Goal: Complete application form: Complete application form

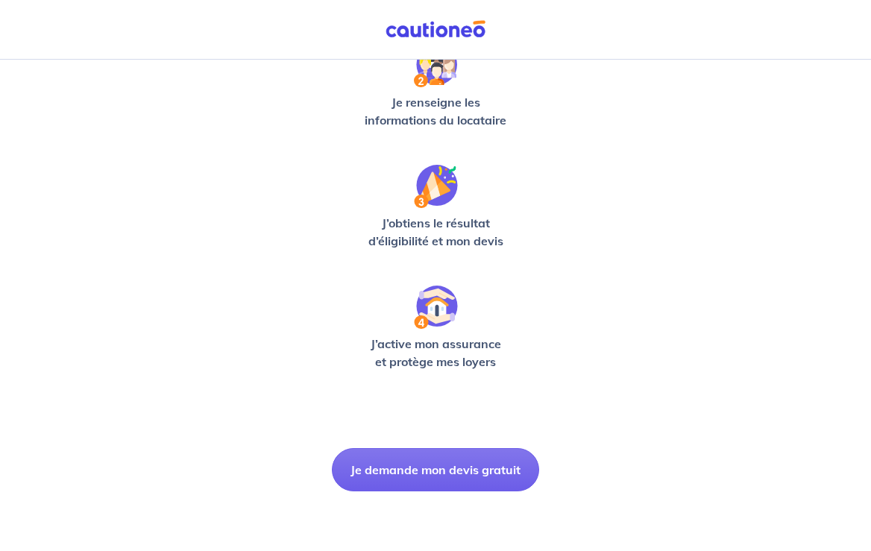
scroll to position [380, 0]
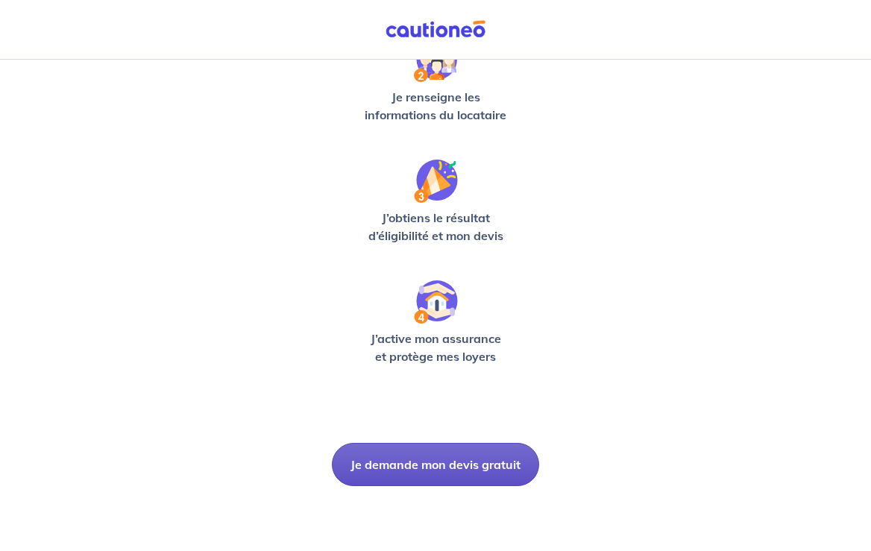
click at [419, 464] on button "Je demande mon devis gratuit" at bounding box center [435, 464] width 207 height 43
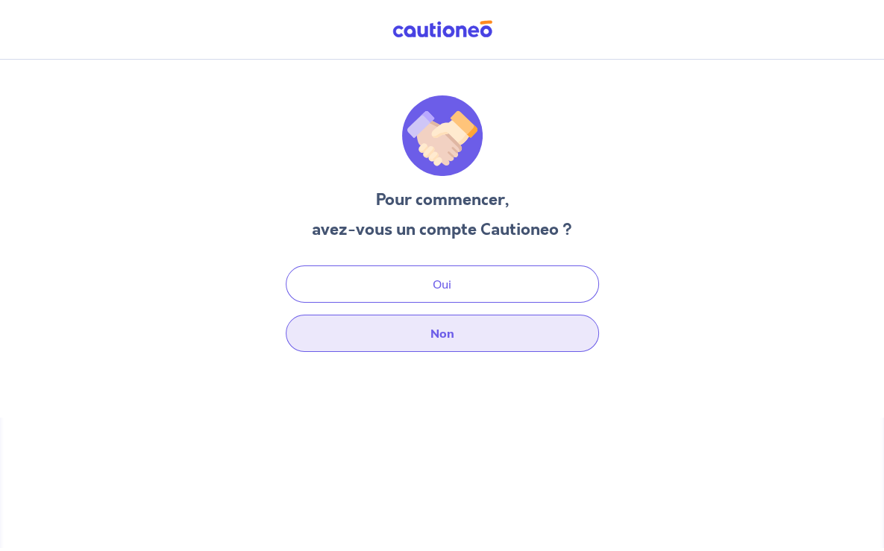
click at [436, 342] on button "Non" at bounding box center [442, 333] width 313 height 37
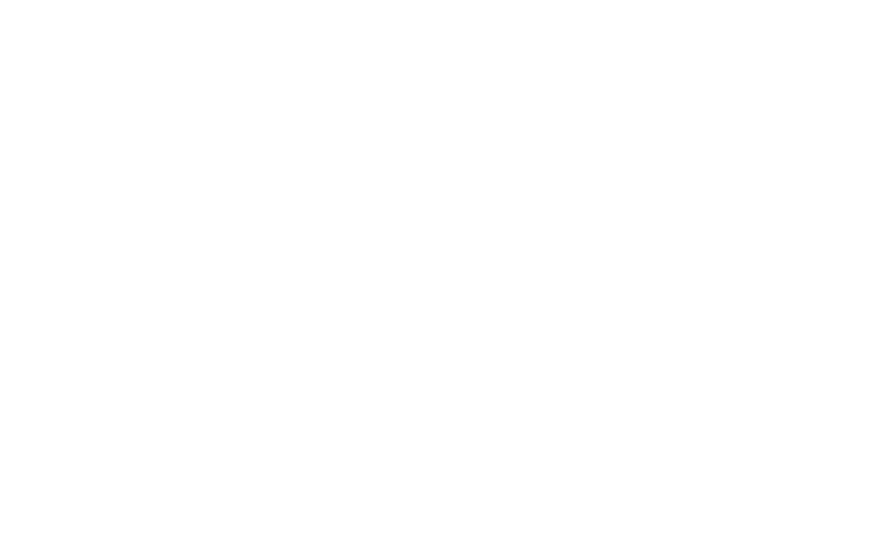
select select "FR"
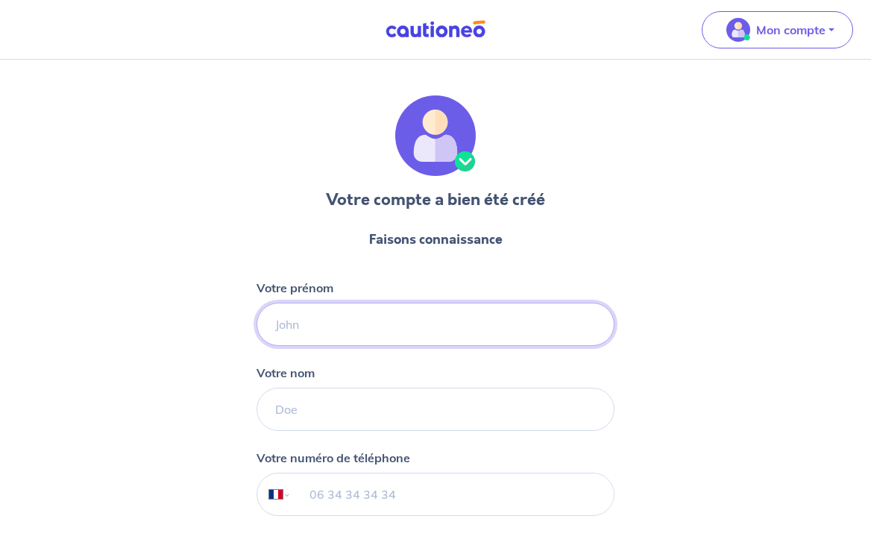
click at [304, 333] on input "Votre prénom" at bounding box center [436, 324] width 358 height 43
type input "f"
type input "Fabienne"
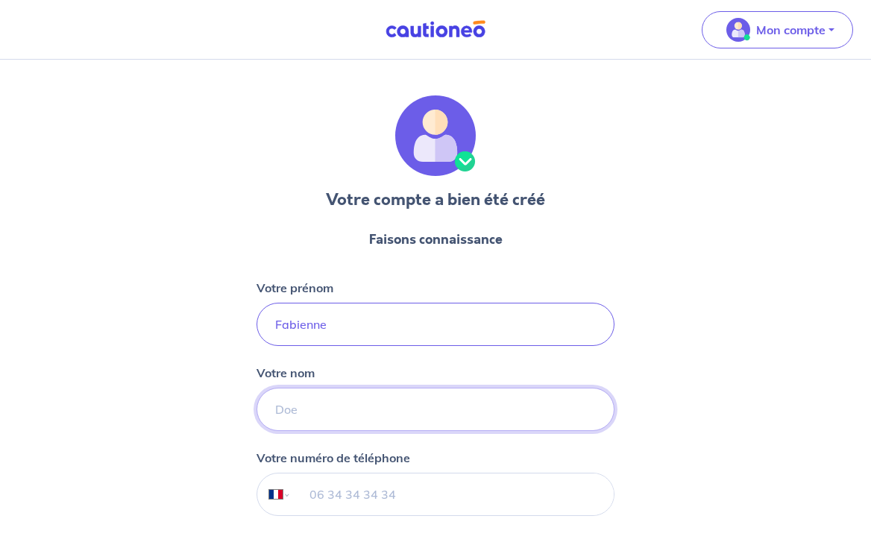
click at [314, 419] on input "Votre nom" at bounding box center [436, 409] width 358 height 43
click at [277, 410] on input "einrich" at bounding box center [436, 409] width 358 height 43
type input "Heinrich"
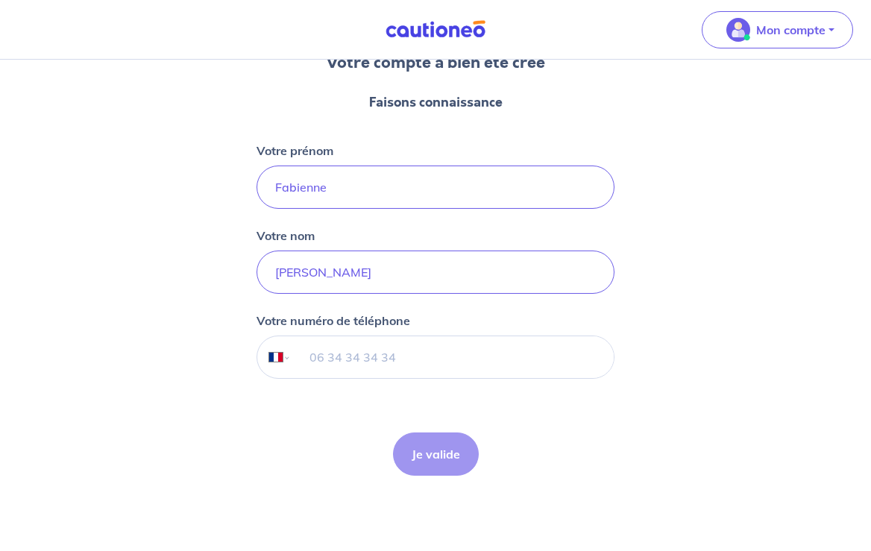
scroll to position [138, 0]
click at [316, 353] on input "tel" at bounding box center [453, 357] width 322 height 42
type input "06 89 27 40 95"
click at [429, 451] on button "Je valide" at bounding box center [436, 453] width 86 height 43
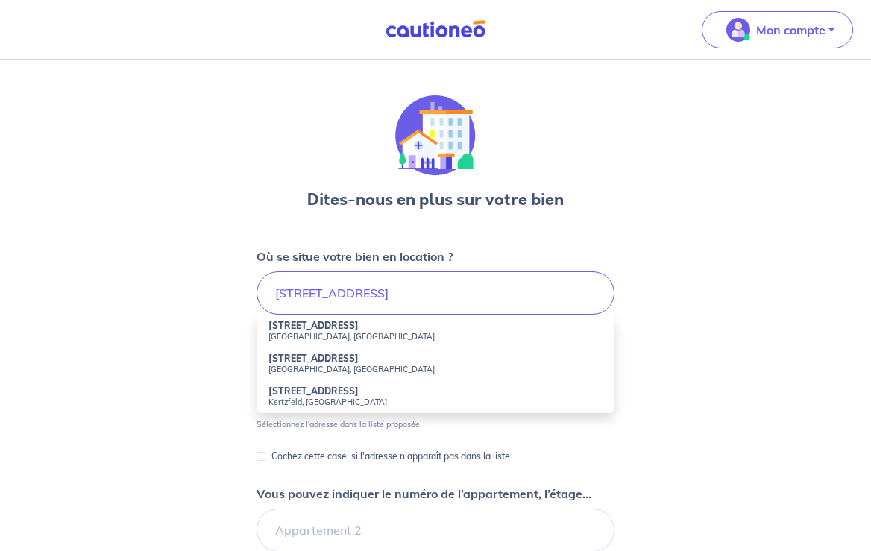
click at [312, 330] on strong "1a Rue de Huttenheim" at bounding box center [314, 325] width 90 height 11
type input "1a Rue de Huttenheim, Benfeld, France"
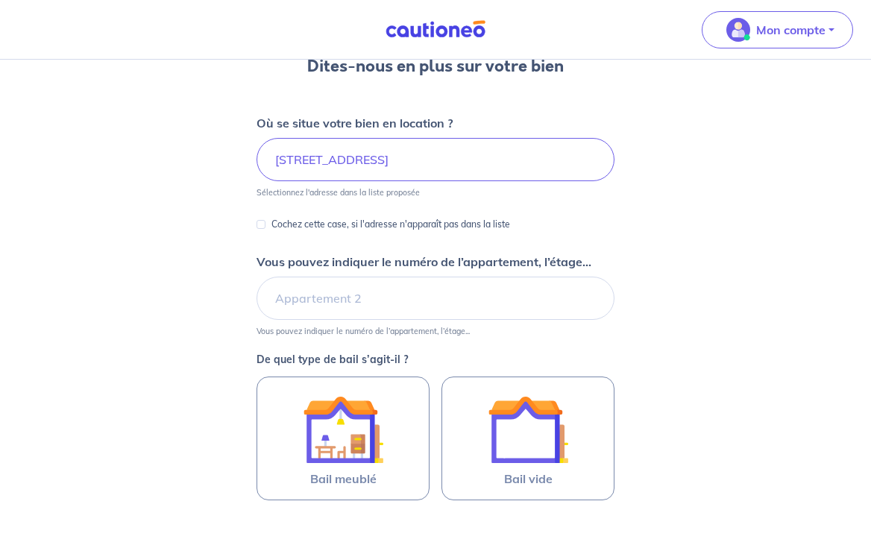
scroll to position [157, 0]
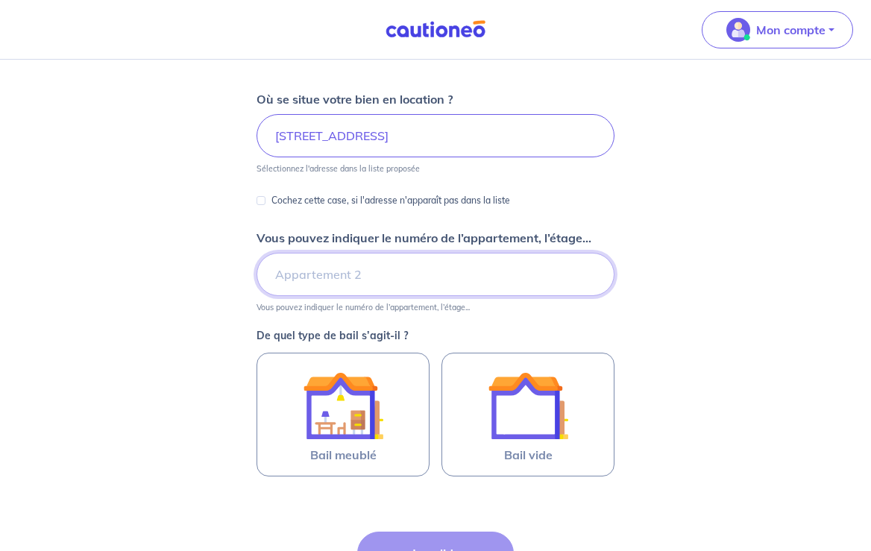
click at [324, 269] on input "Vous pouvez indiquer le numéro de l’appartement, l’étage..." at bounding box center [436, 274] width 358 height 43
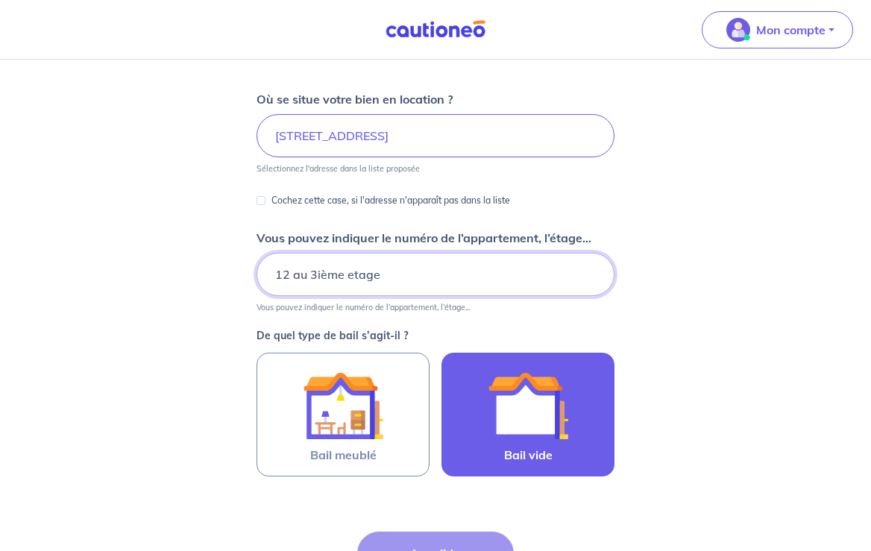
type input "12 au 3ième etage"
click at [546, 401] on img at bounding box center [528, 406] width 81 height 81
click at [0, 0] on input "Bail vide" at bounding box center [0, 0] width 0 height 0
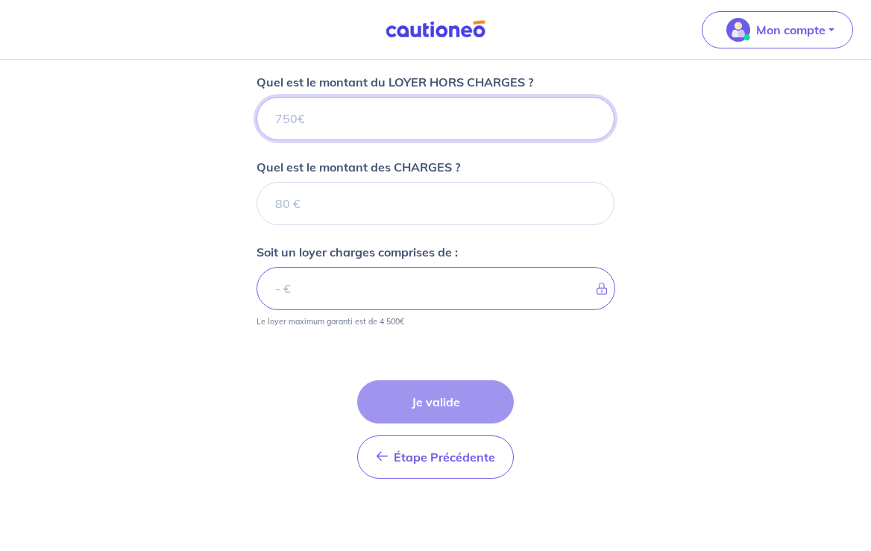
scroll to position [584, 0]
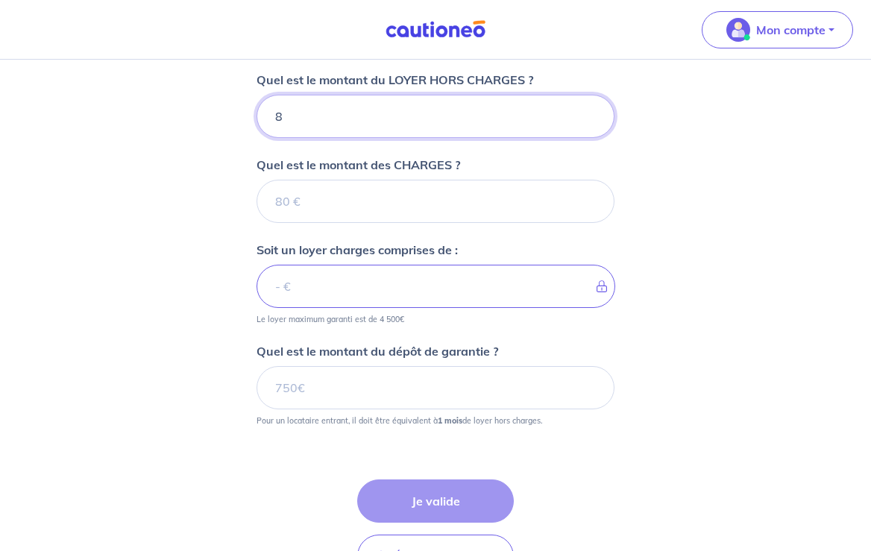
type input "82"
type input "820"
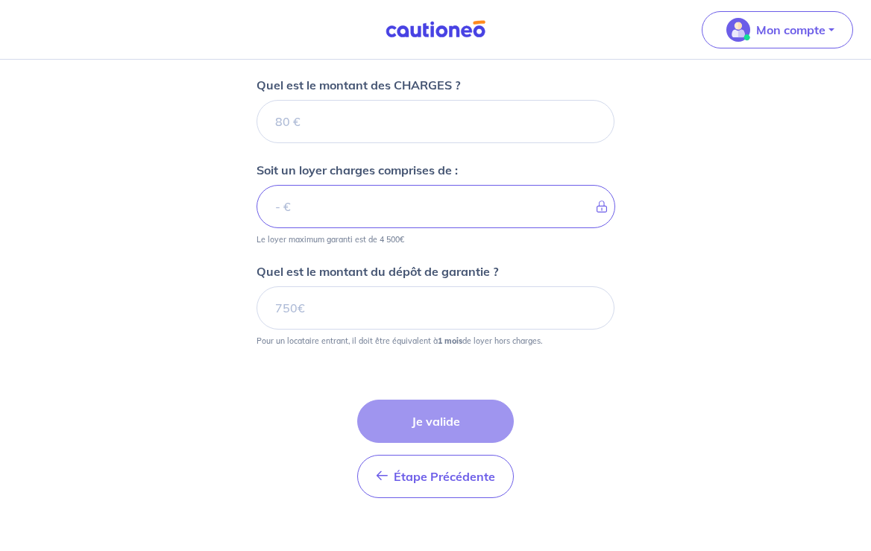
scroll to position [686, 0]
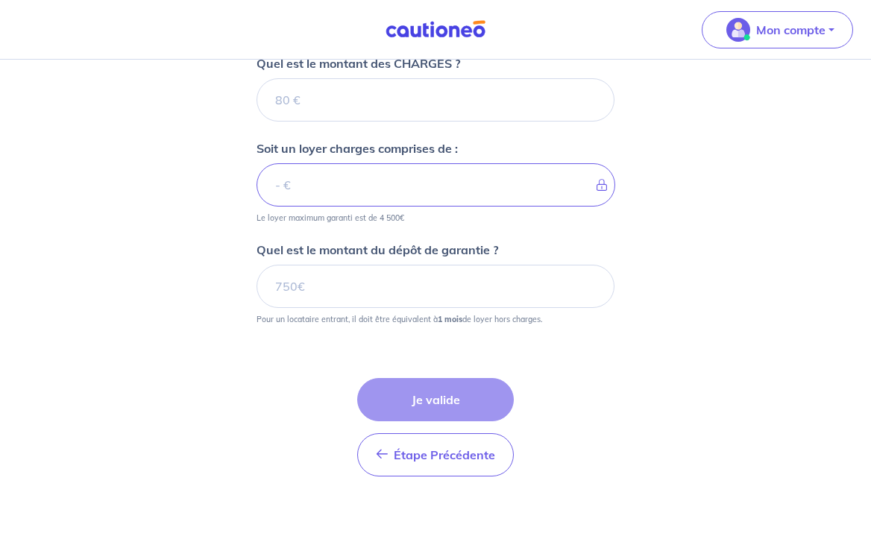
click at [425, 395] on div "Étape Précédente Précédent Je valide Je valide" at bounding box center [435, 427] width 157 height 98
click at [424, 398] on div "Étape Précédente Précédent Je valide Je valide" at bounding box center [435, 427] width 157 height 98
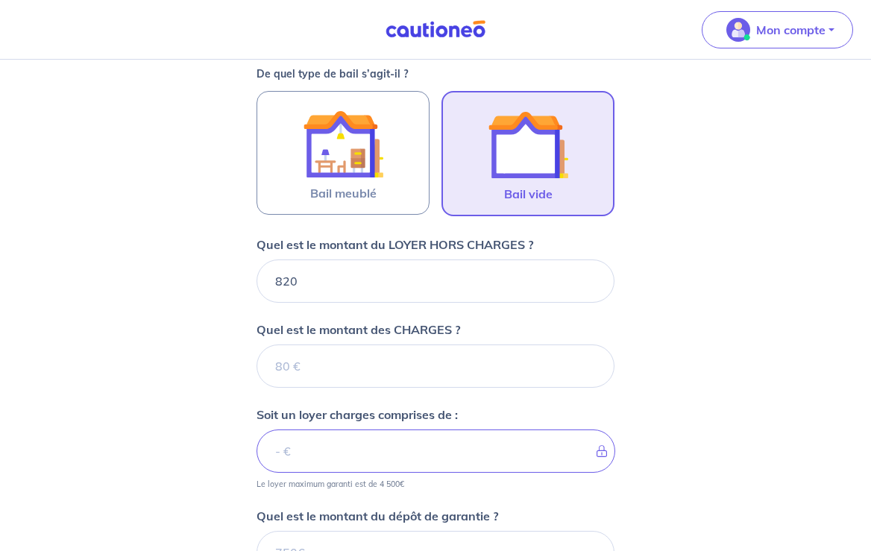
scroll to position [449, 0]
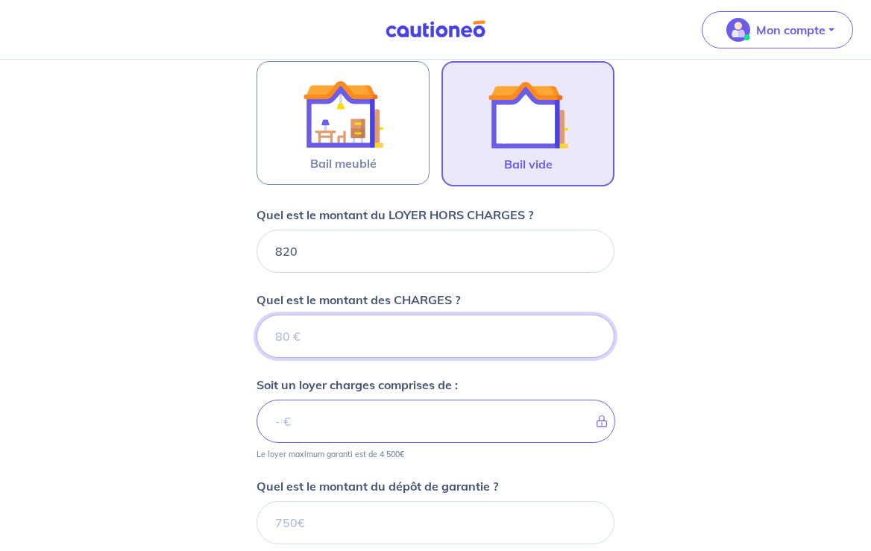
click at [294, 339] on input "Quel est le montant des CHARGES ?" at bounding box center [436, 336] width 358 height 43
type input "80"
type input "900"
type input "80"
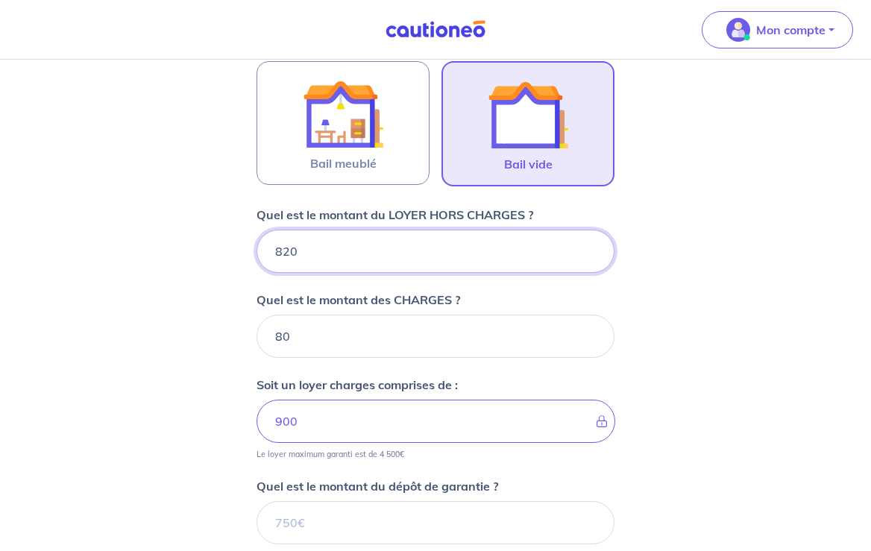
click at [282, 253] on input "820" at bounding box center [436, 251] width 358 height 43
click at [300, 250] on input "820" at bounding box center [436, 251] width 358 height 43
type input "8"
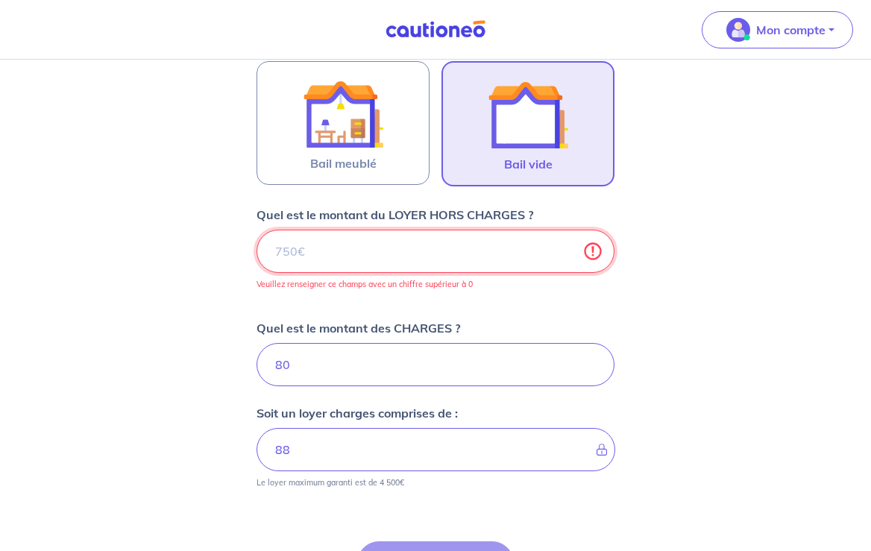
type input "80"
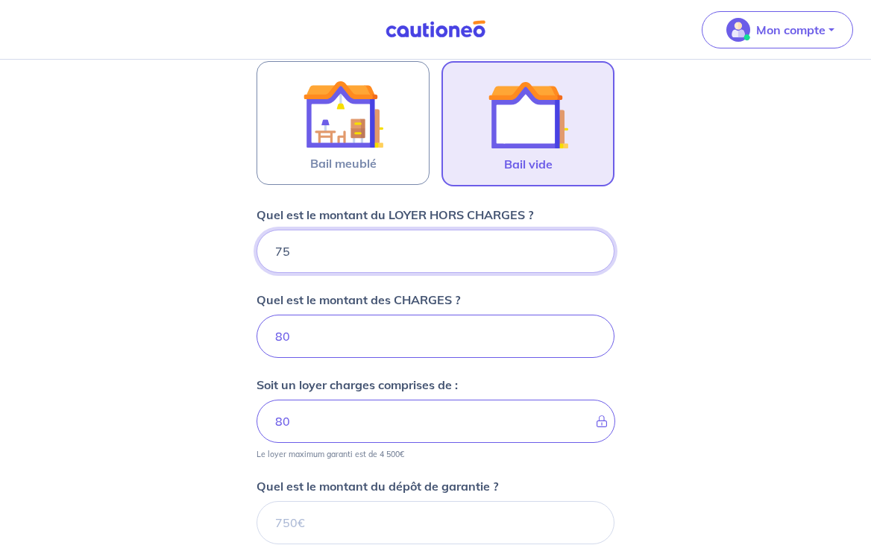
type input "750"
type input "830"
type input "750"
click at [306, 339] on input "80" at bounding box center [436, 336] width 358 height 43
type input "8"
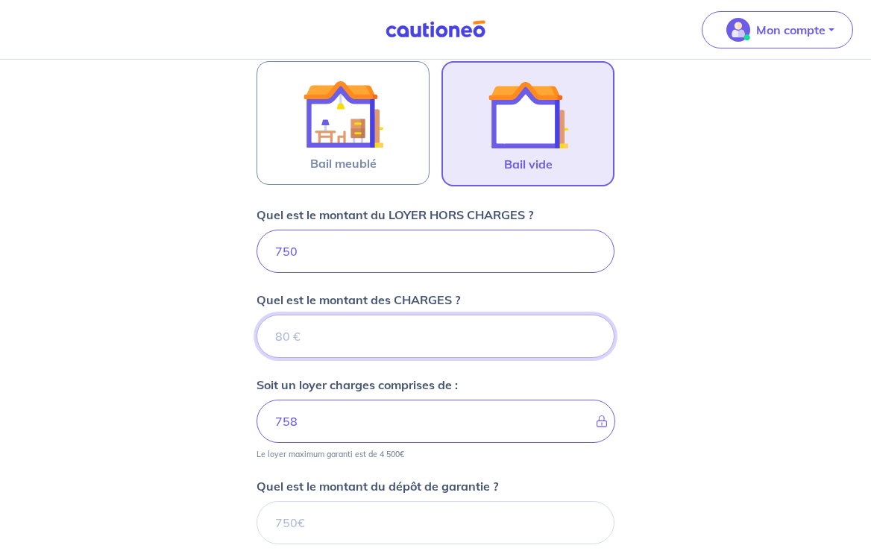
type input "750"
type input "70"
type input "820"
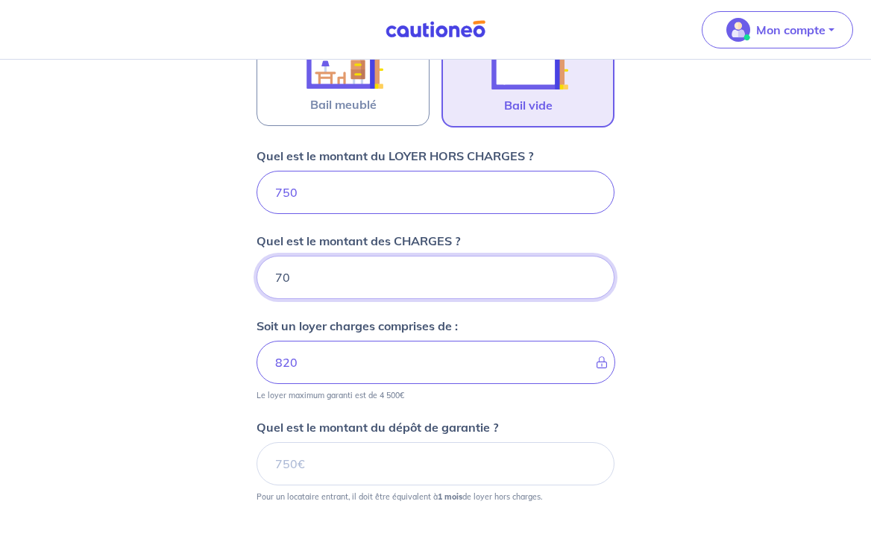
scroll to position [607, 0]
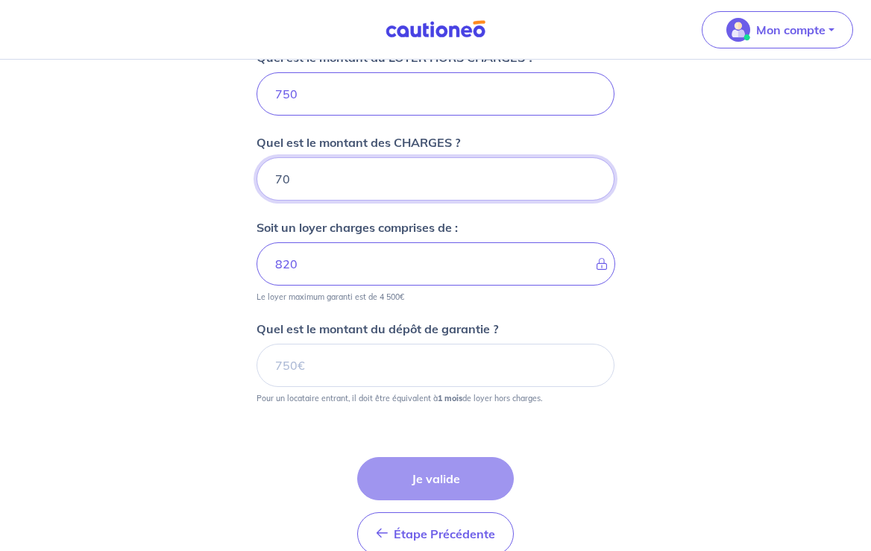
type input "70"
click at [313, 363] on input "Quel est le montant du dépôt de garantie ?" at bounding box center [436, 365] width 358 height 43
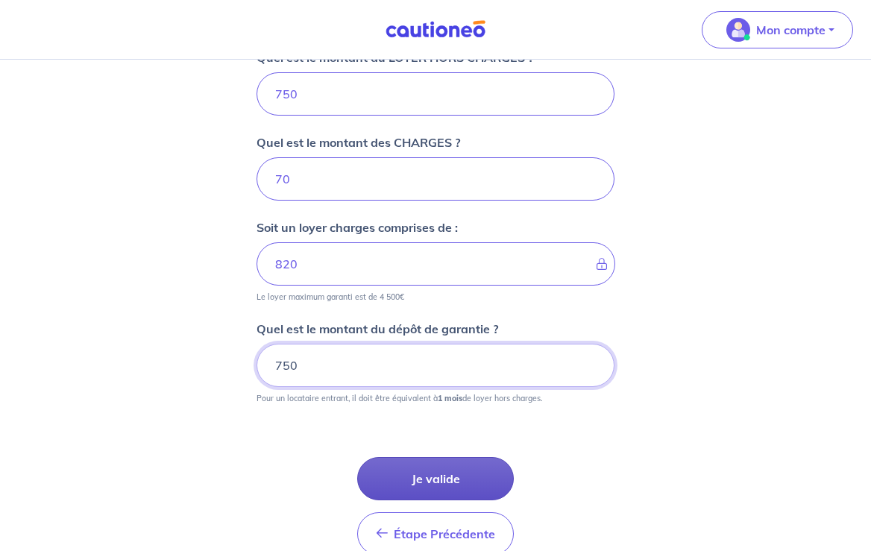
type input "750"
click at [431, 475] on button "Je valide" at bounding box center [435, 478] width 157 height 43
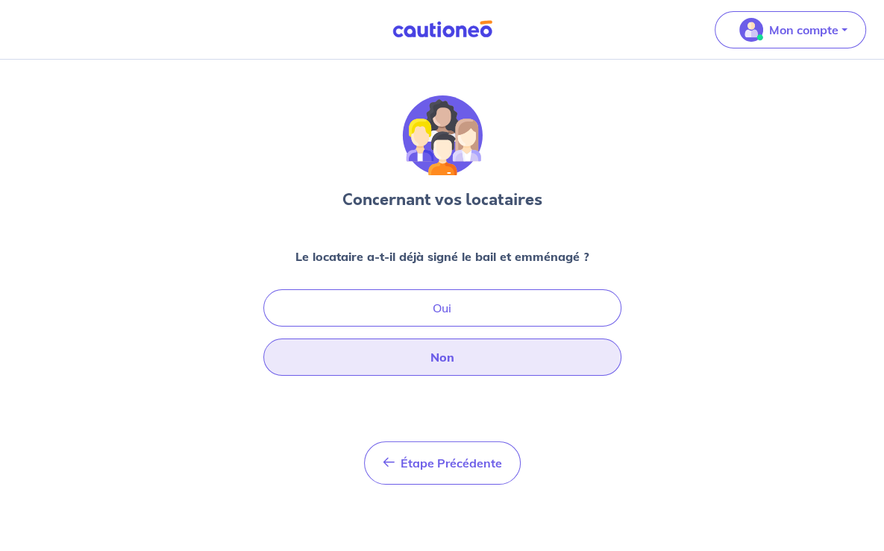
click at [401, 366] on button "Non" at bounding box center [442, 357] width 358 height 37
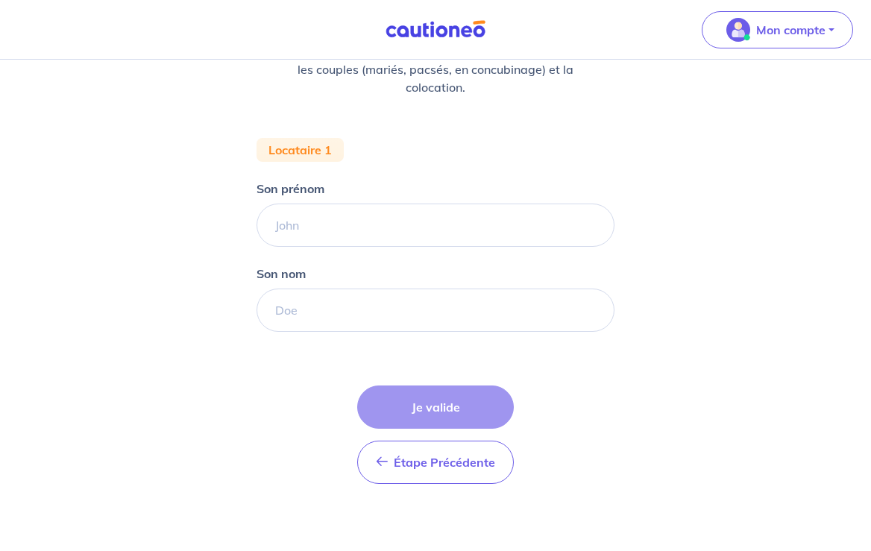
scroll to position [214, 0]
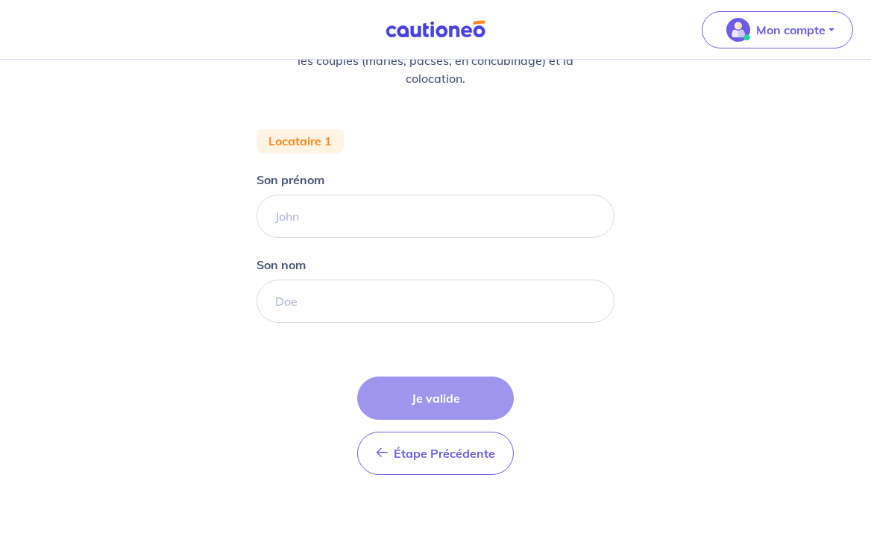
click at [428, 404] on div "Étape Précédente Précédent Je valide Je valide" at bounding box center [435, 426] width 157 height 98
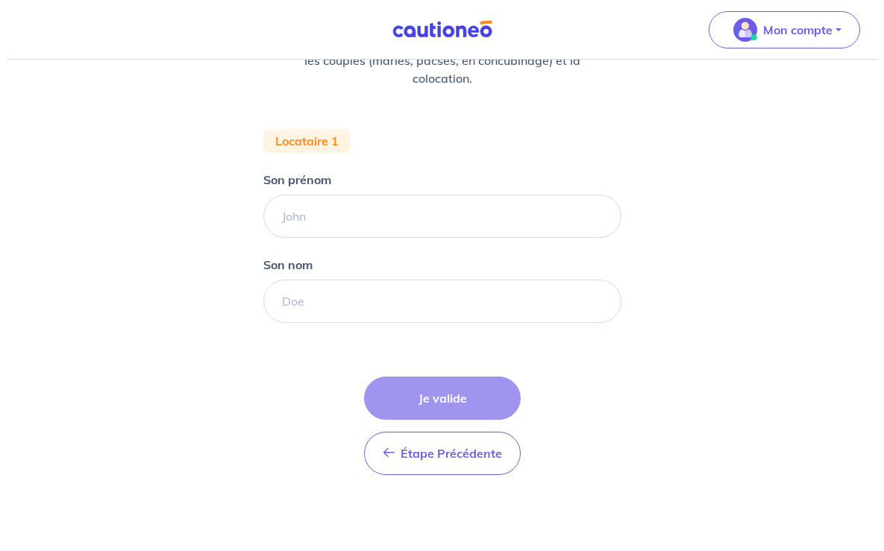
scroll to position [0, 0]
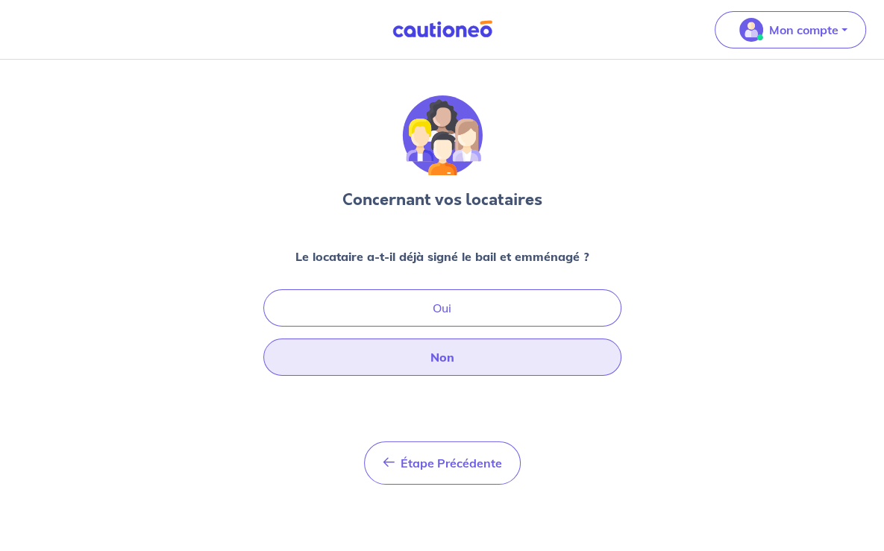
click at [451, 360] on button "Non" at bounding box center [442, 357] width 358 height 37
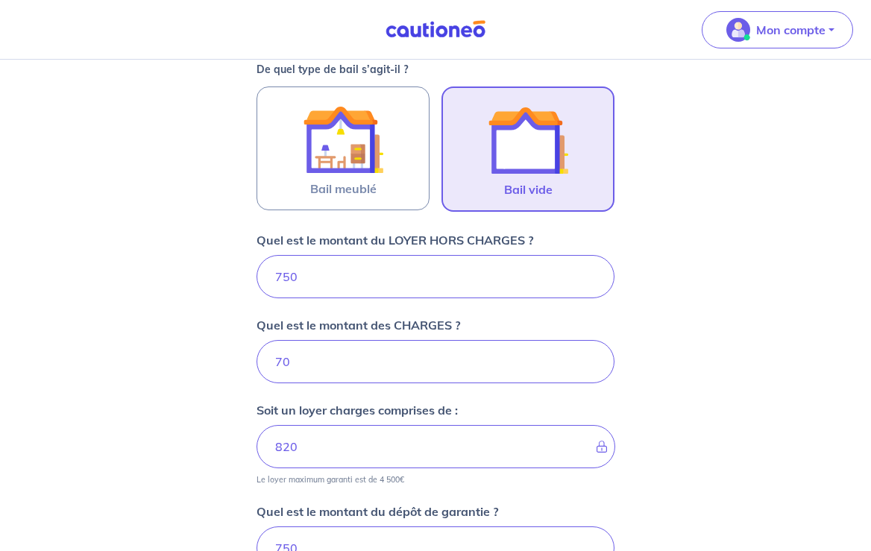
select select "FR"
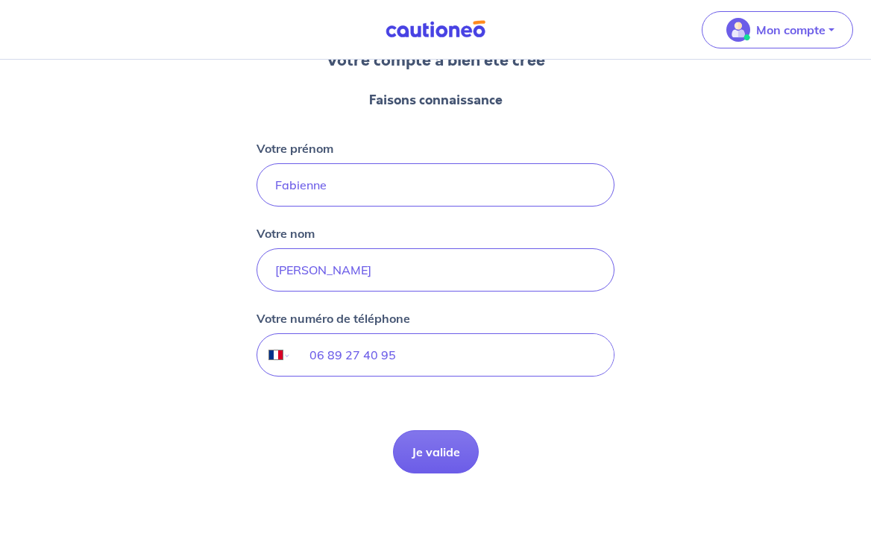
scroll to position [138, 0]
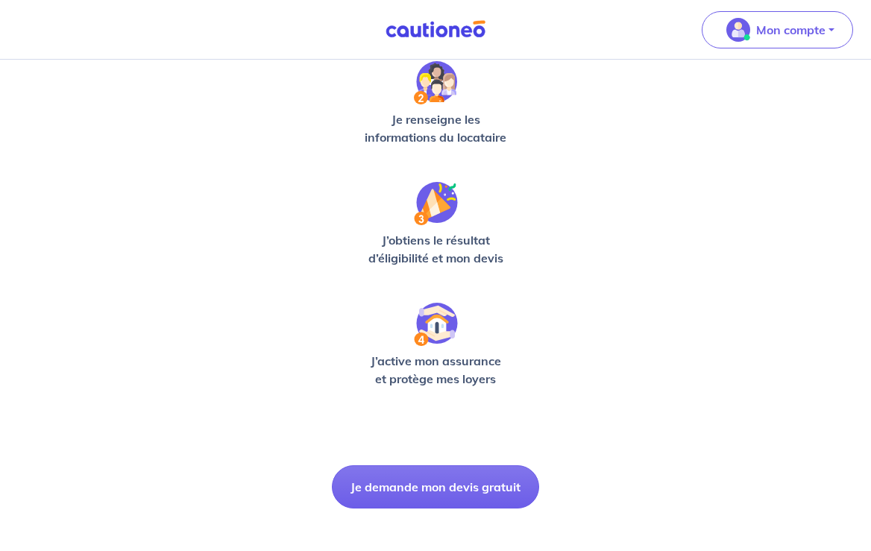
scroll to position [380, 0]
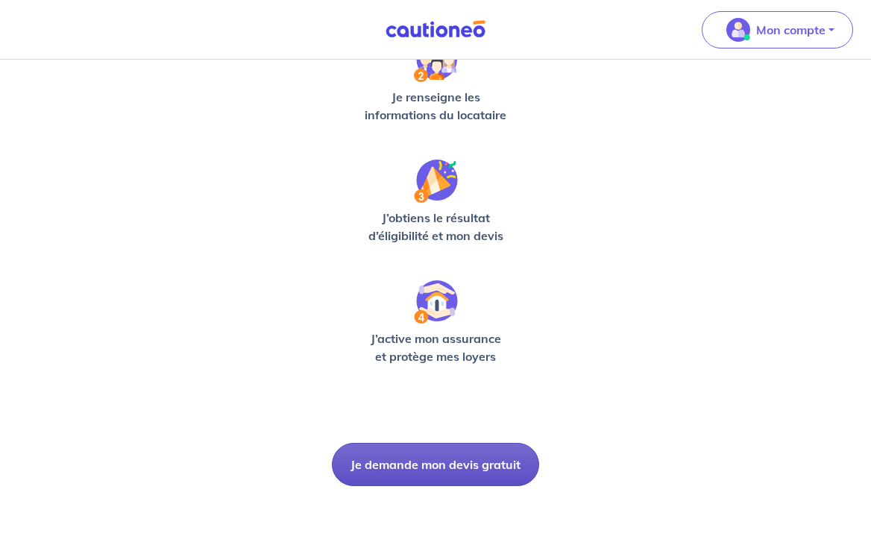
click at [468, 467] on button "Je demande mon devis gratuit" at bounding box center [435, 464] width 207 height 43
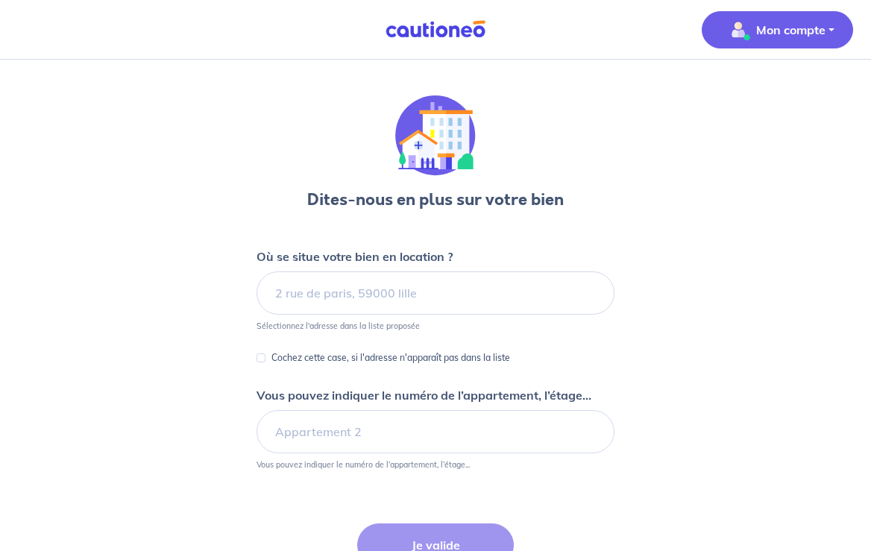
click at [819, 31] on p "Mon compte" at bounding box center [790, 30] width 69 height 18
click at [766, 96] on link "Mes informations" at bounding box center [763, 93] width 120 height 24
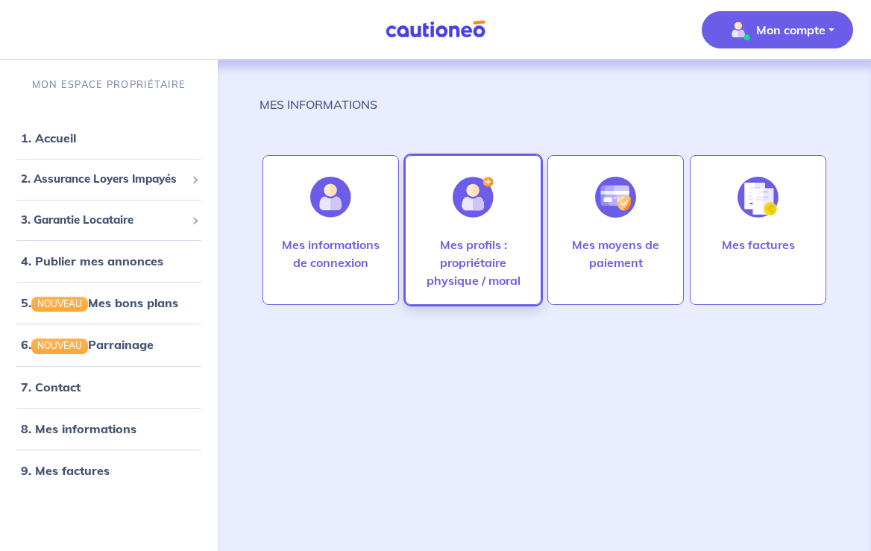
click at [473, 207] on img at bounding box center [473, 197] width 41 height 41
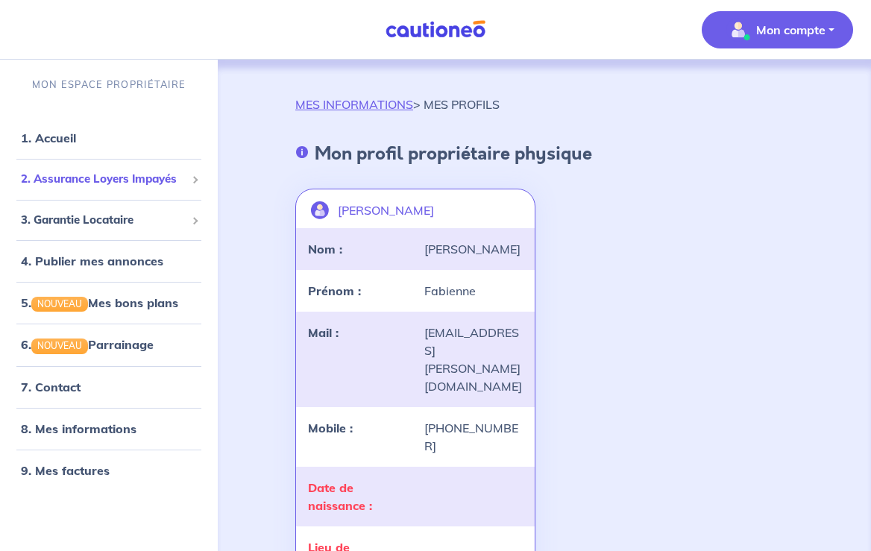
click at [139, 181] on span "2. Assurance Loyers Impayés" at bounding box center [103, 179] width 165 height 17
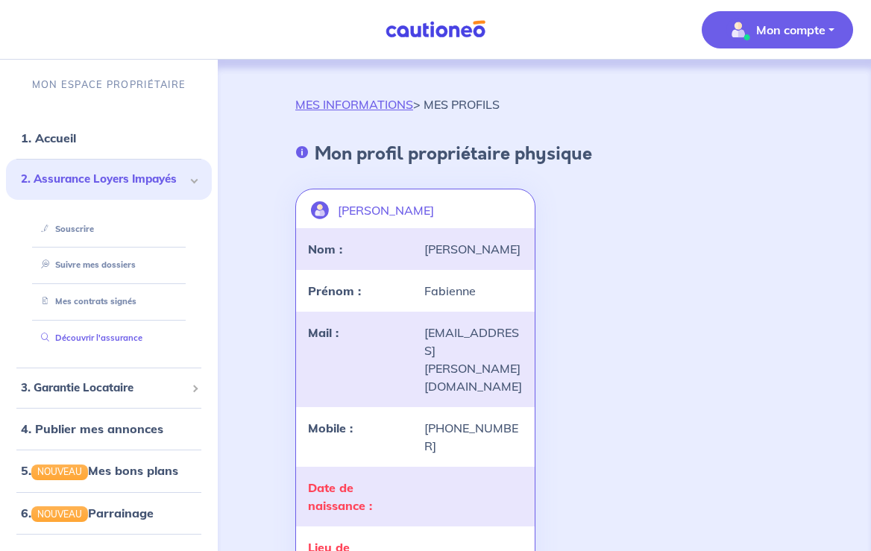
click at [118, 339] on link "Découvrir l'assurance" at bounding box center [88, 338] width 107 height 10
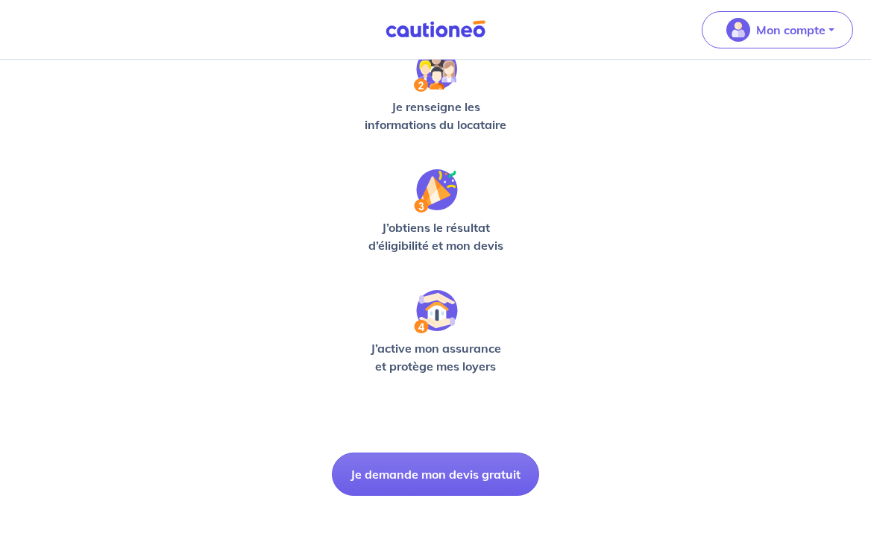
scroll to position [380, 0]
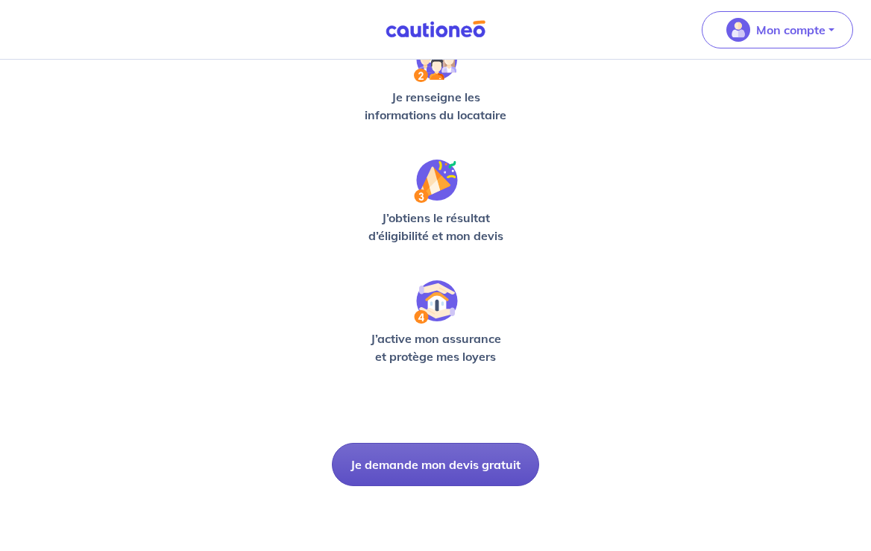
click at [408, 458] on button "Je demande mon devis gratuit" at bounding box center [435, 464] width 207 height 43
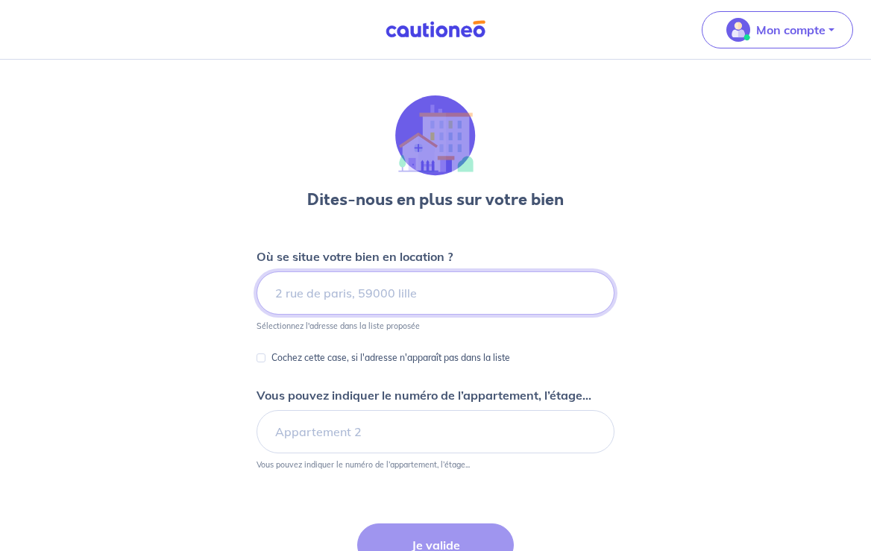
click at [289, 291] on input at bounding box center [436, 293] width 358 height 43
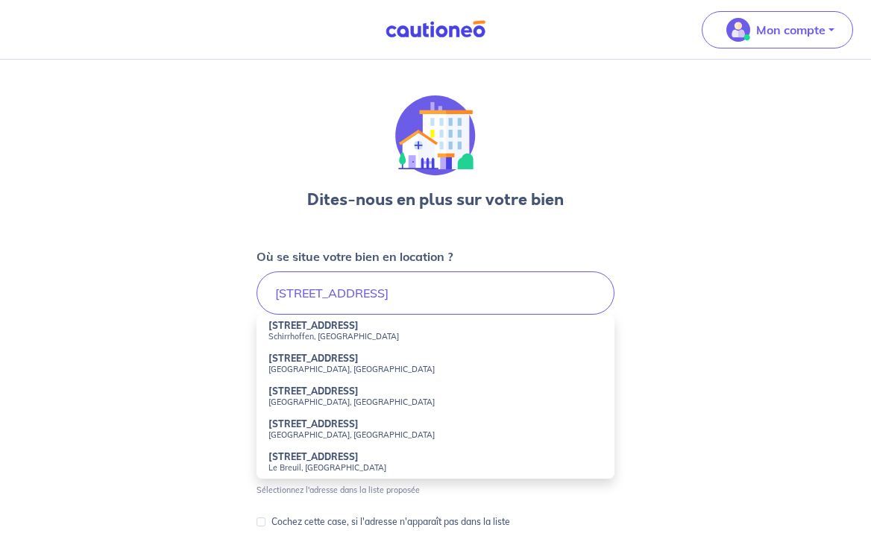
click at [303, 391] on strong "[STREET_ADDRESS]" at bounding box center [314, 391] width 90 height 11
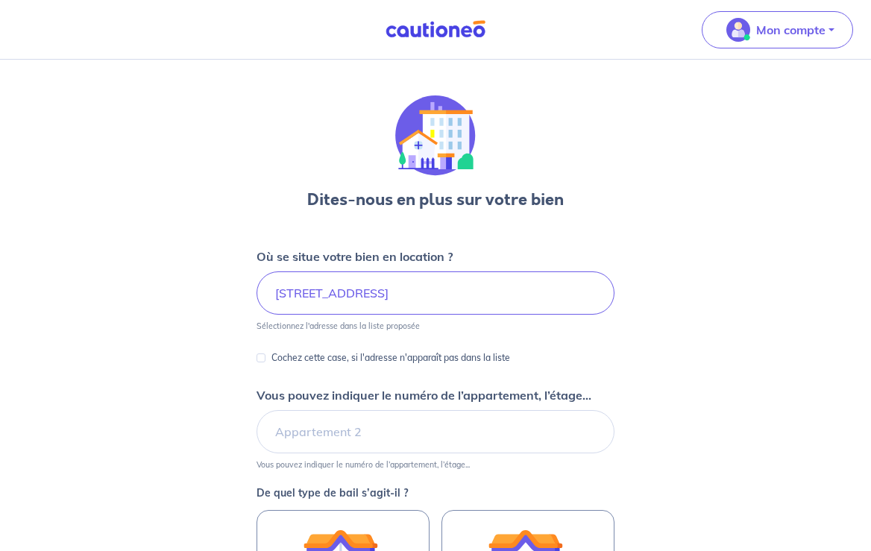
type input "[STREET_ADDRESS]"
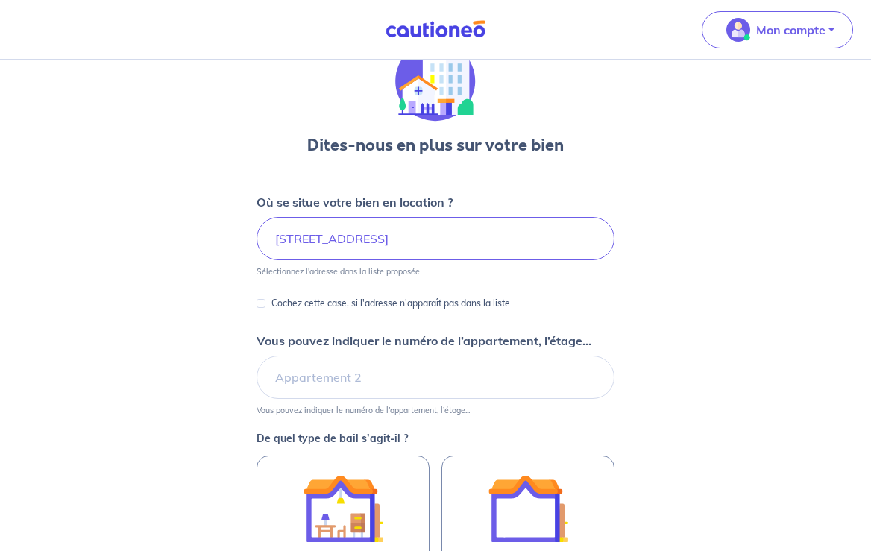
scroll to position [78, 0]
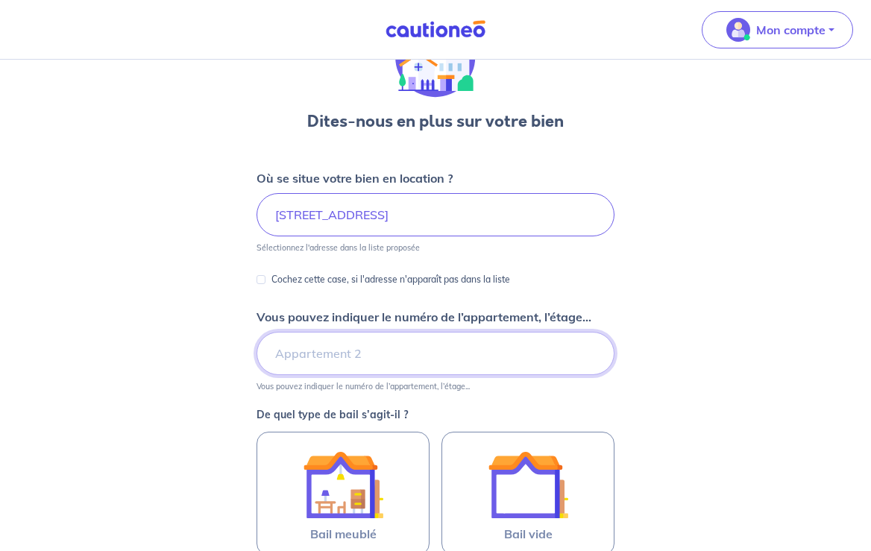
click at [318, 349] on input "Vous pouvez indiquer le numéro de l’appartement, l’étage..." at bounding box center [436, 353] width 358 height 43
type input "12 au 3ième etage"
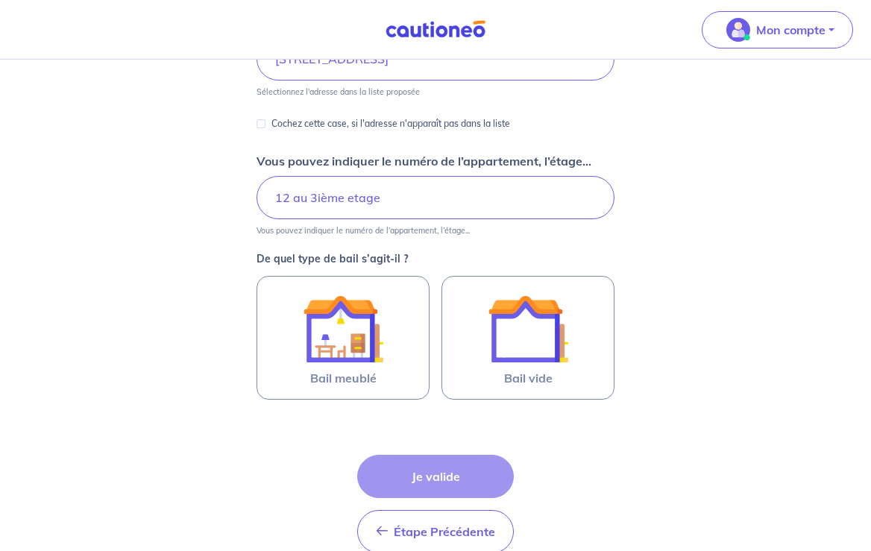
scroll to position [236, 0]
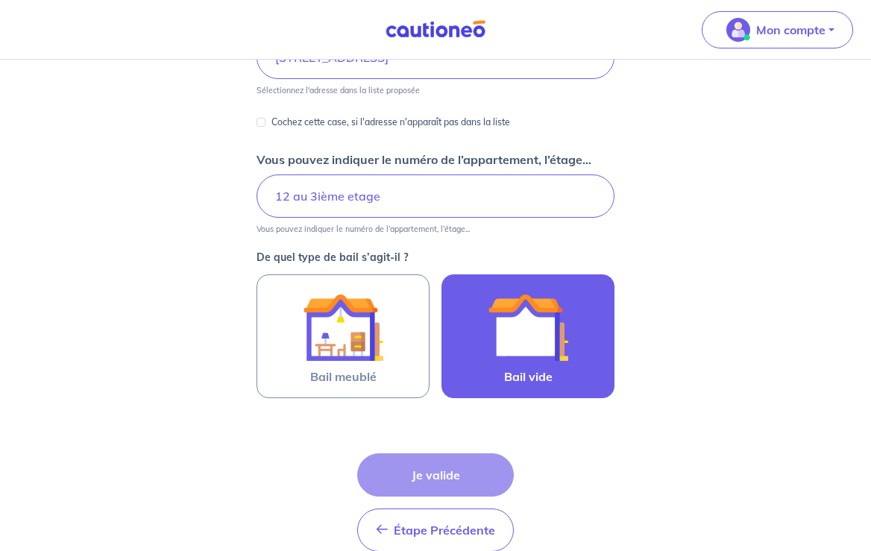
click at [546, 354] on img at bounding box center [528, 327] width 81 height 81
click at [0, 0] on input "Bail vide" at bounding box center [0, 0] width 0 height 0
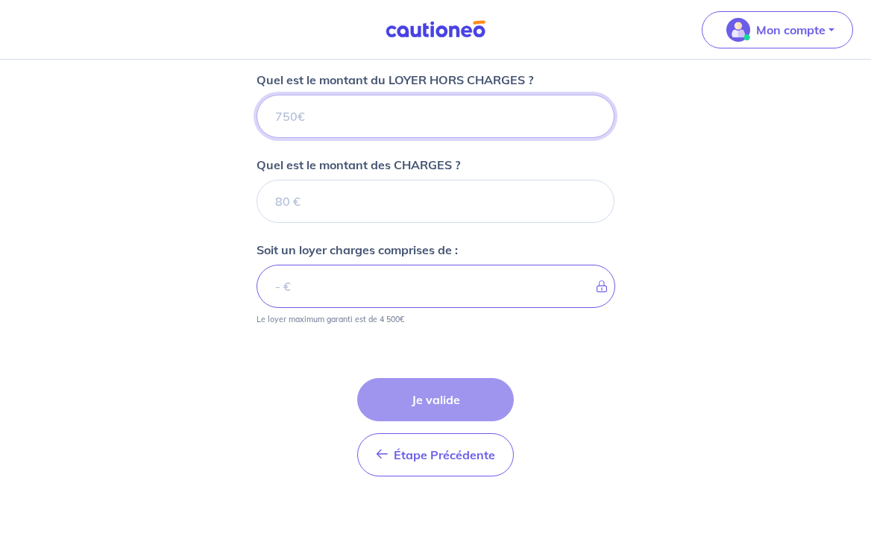
scroll to position [505, 0]
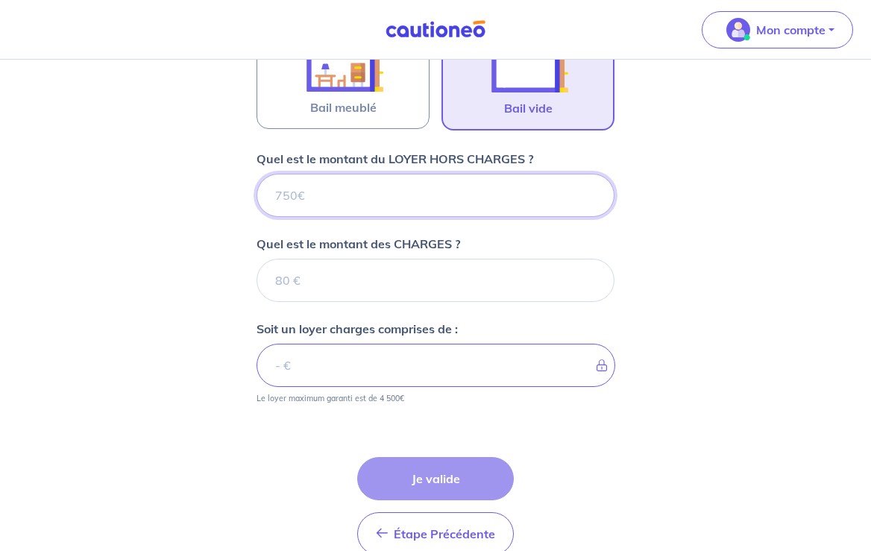
click at [298, 193] on input "Quel est le montant du LOYER HORS CHARGES ?" at bounding box center [436, 195] width 358 height 43
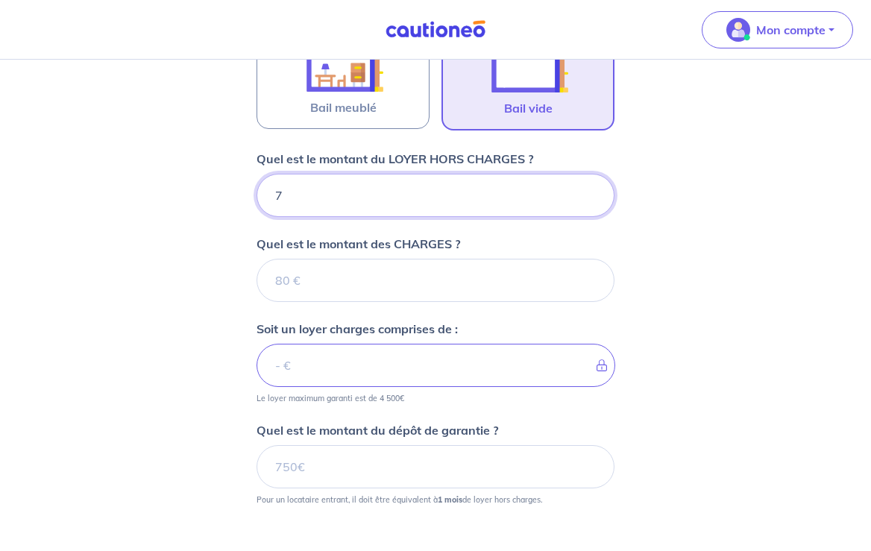
type input "75"
type input "750"
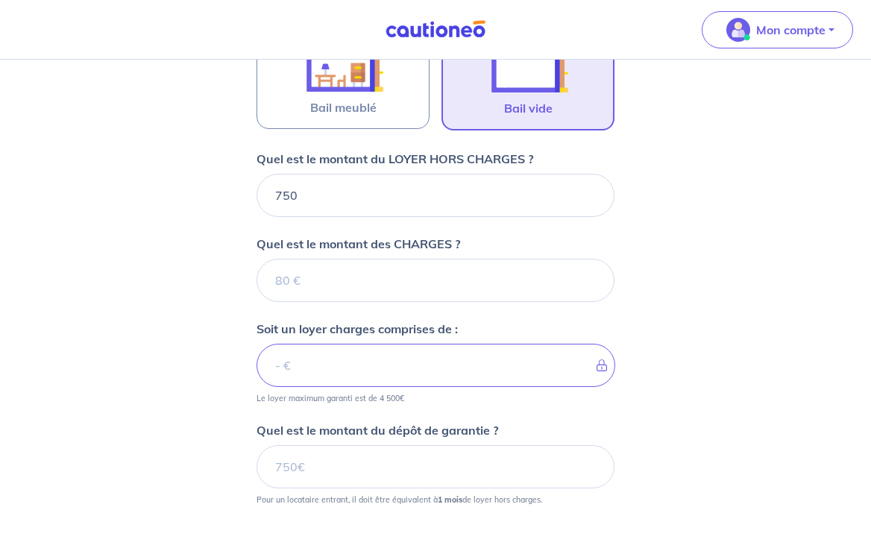
click at [288, 254] on div "Quel est le montant des CHARGES ?" at bounding box center [436, 268] width 358 height 67
click at [287, 275] on input "Quel est le montant des CHARGES ?" at bounding box center [436, 280] width 358 height 43
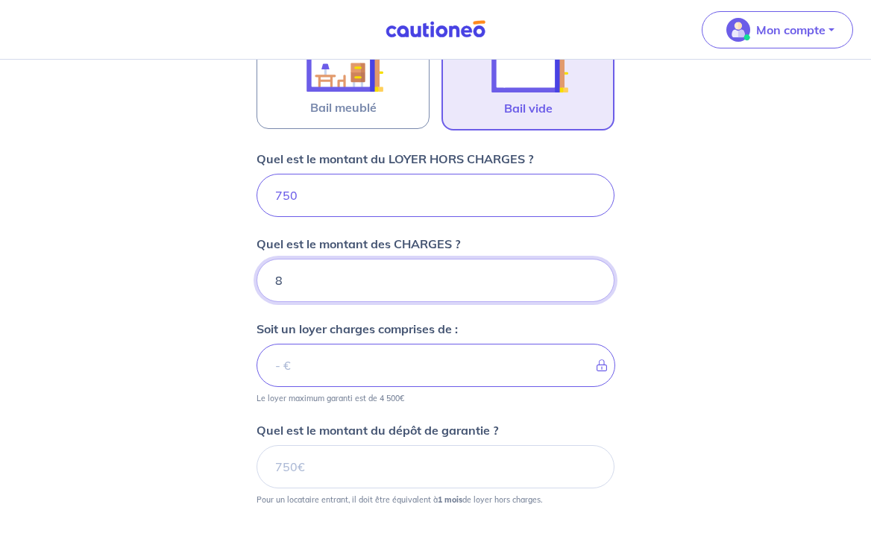
type input "80"
type input "830"
type input "8"
type input "750"
type input "70"
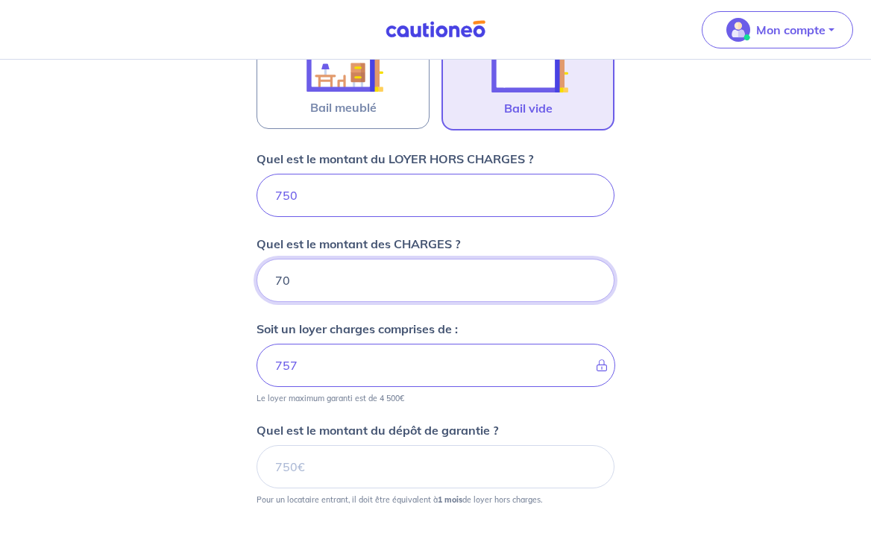
type input "820"
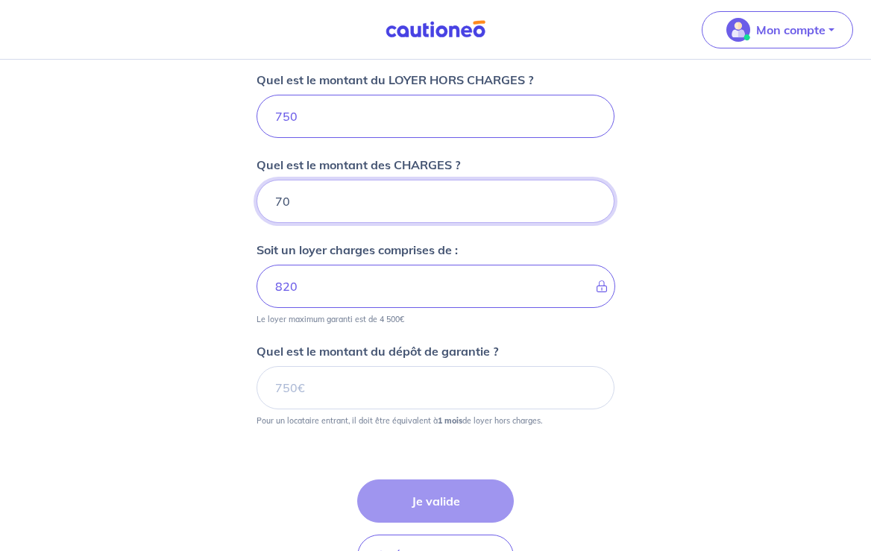
type input "70"
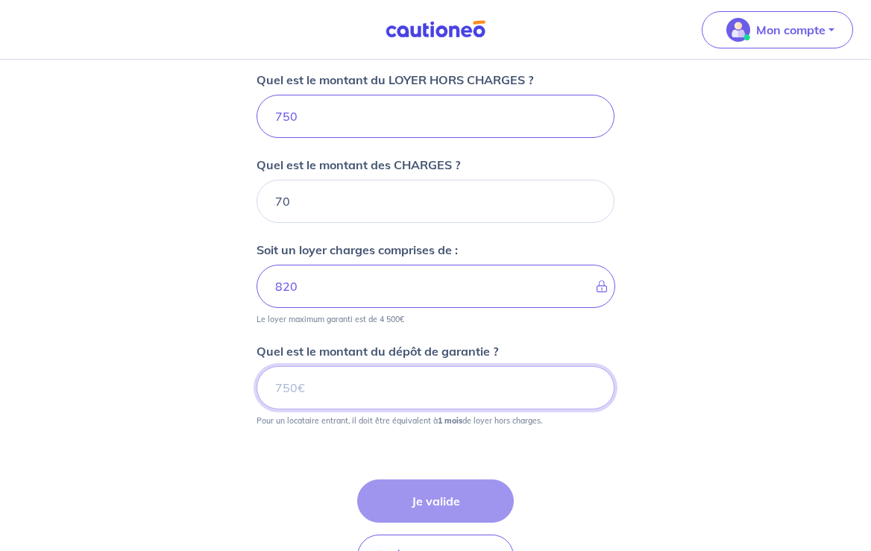
click at [299, 386] on input "Quel est le montant du dépôt de garantie ?" at bounding box center [436, 387] width 358 height 43
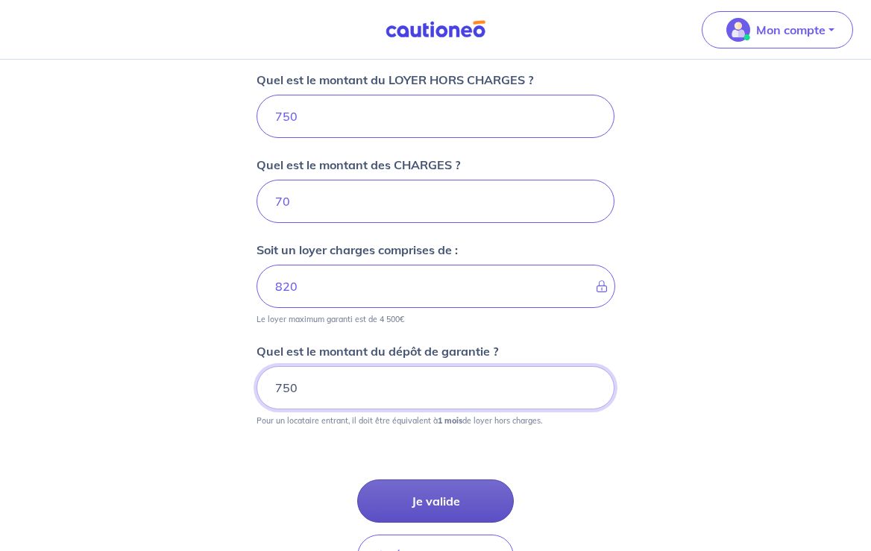
type input "750"
click at [446, 499] on button "Je valide" at bounding box center [435, 501] width 157 height 43
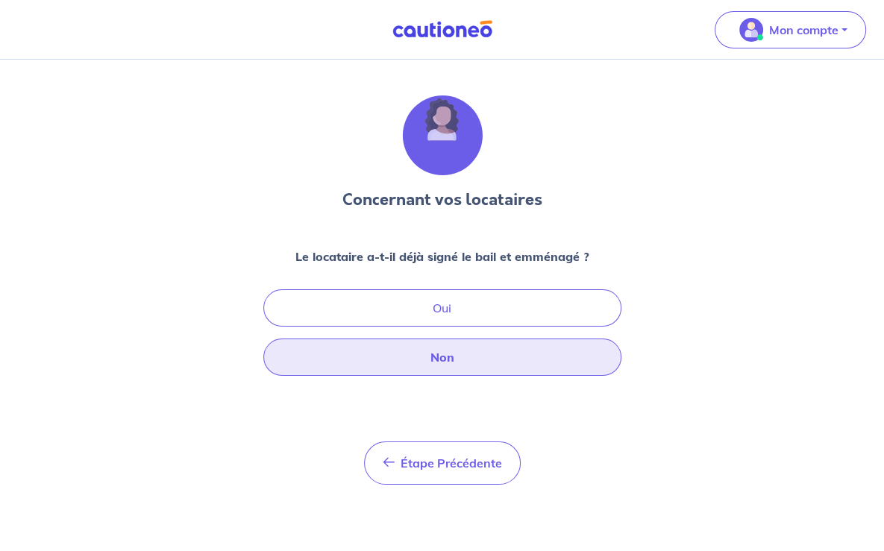
click at [430, 357] on button "Non" at bounding box center [442, 357] width 358 height 37
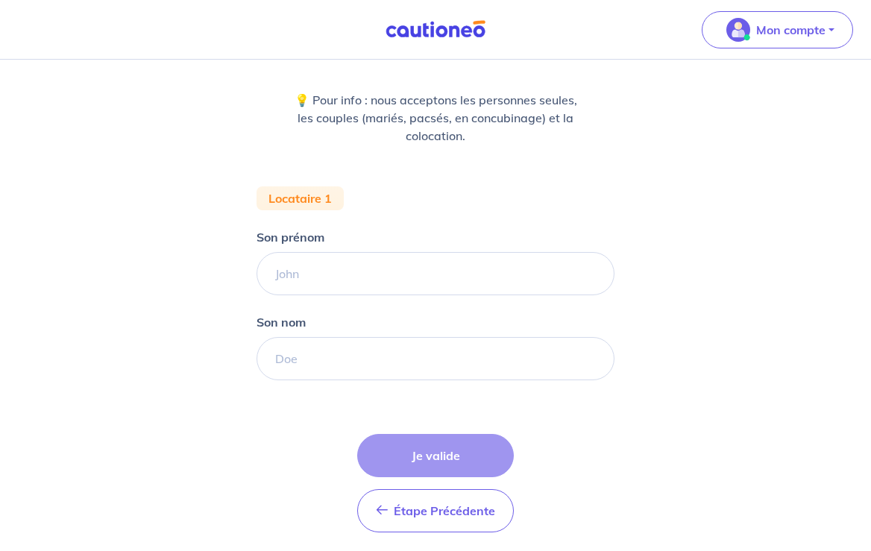
scroll to position [157, 0]
